Goal: Download file/media

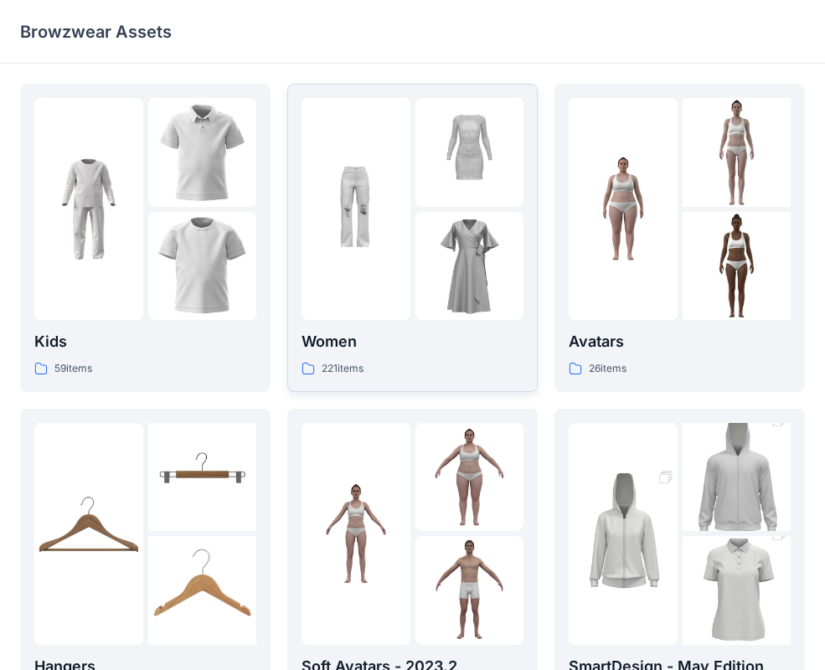
click at [425, 262] on img at bounding box center [469, 266] width 109 height 109
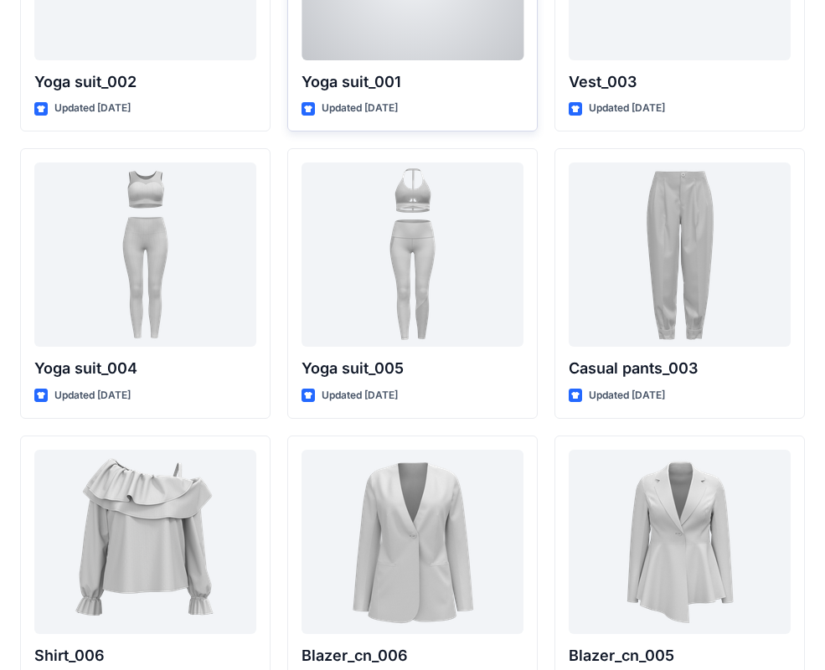
scroll to position [9434, 0]
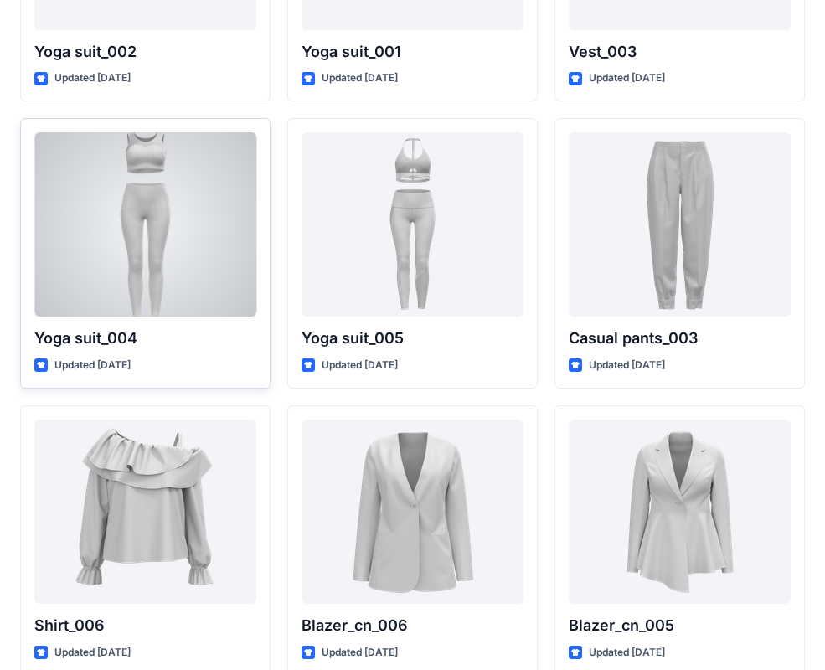
click at [114, 235] on div at bounding box center [145, 224] width 222 height 184
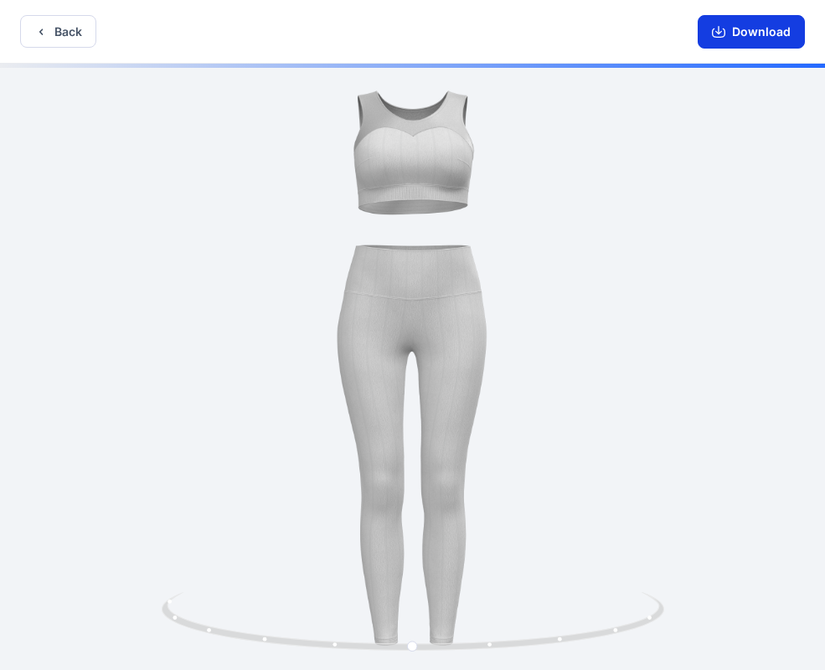
click at [738, 34] on button "Download" at bounding box center [751, 32] width 107 height 34
click at [38, 28] on icon "button" at bounding box center [40, 31] width 13 height 13
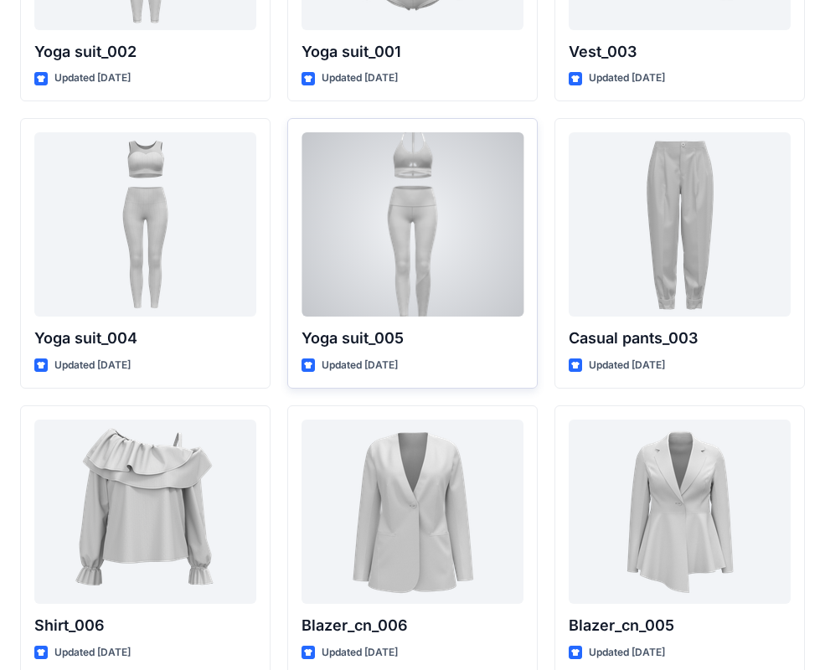
click at [440, 292] on div at bounding box center [413, 224] width 222 height 184
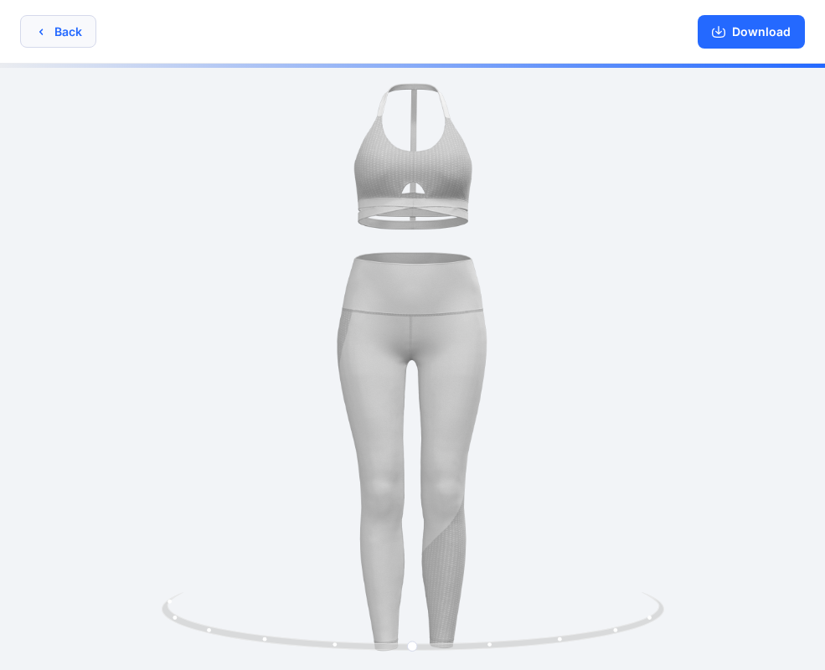
click at [59, 26] on button "Back" at bounding box center [58, 31] width 76 height 33
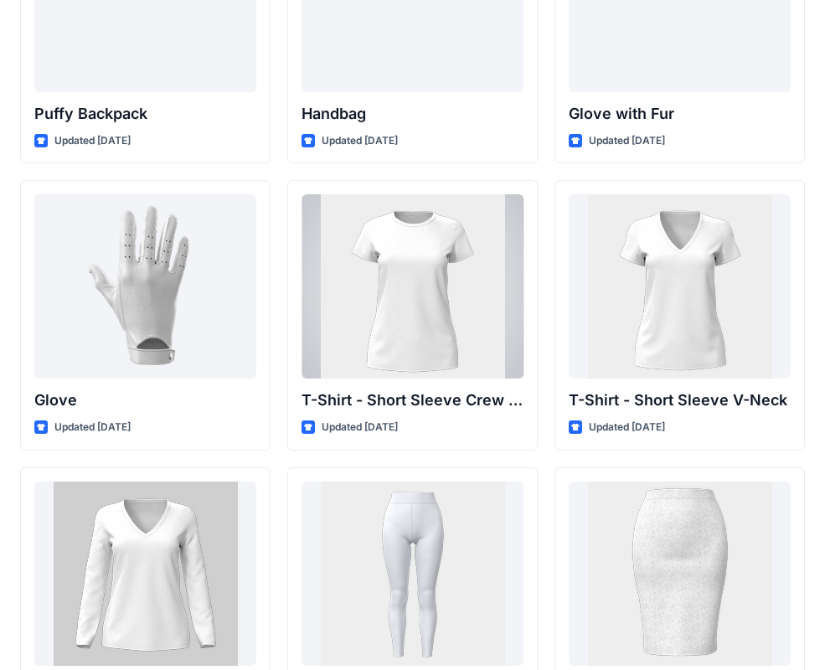
scroll to position [13250, 0]
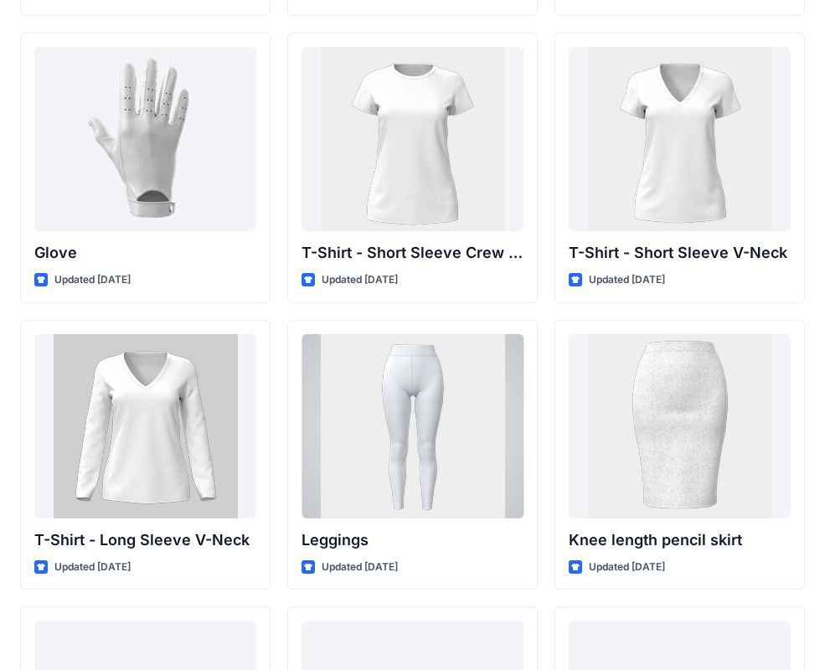
drag, startPoint x: 416, startPoint y: 462, endPoint x: 425, endPoint y: 441, distance: 23.3
click at [416, 462] on div at bounding box center [413, 426] width 222 height 184
